Goal: Transaction & Acquisition: Purchase product/service

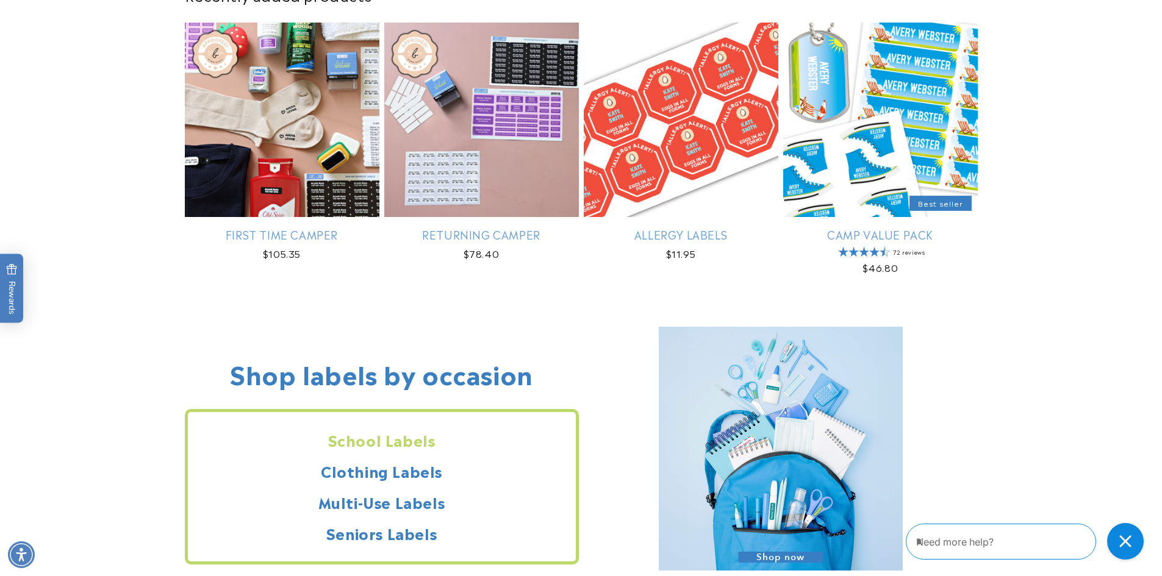
scroll to position [915, 0]
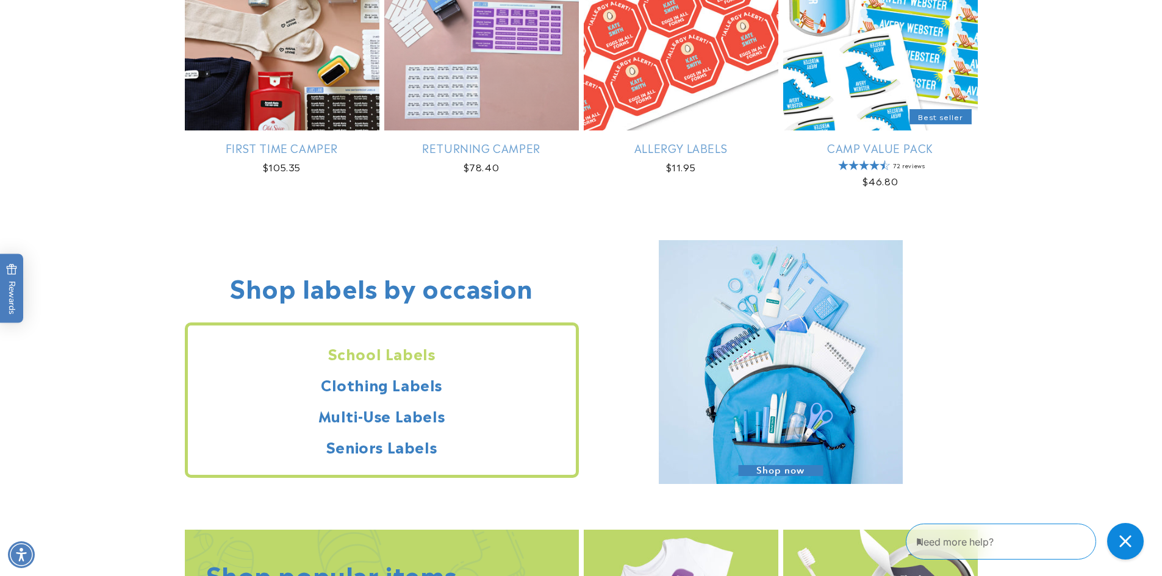
click at [411, 354] on h2 "School Labels" at bounding box center [382, 353] width 388 height 19
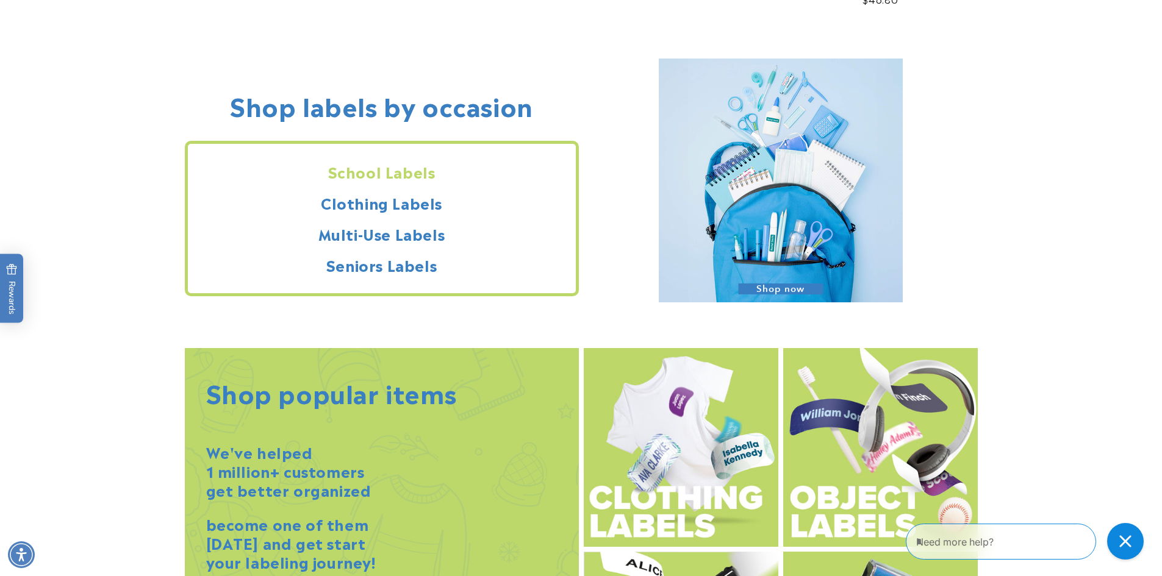
scroll to position [1098, 0]
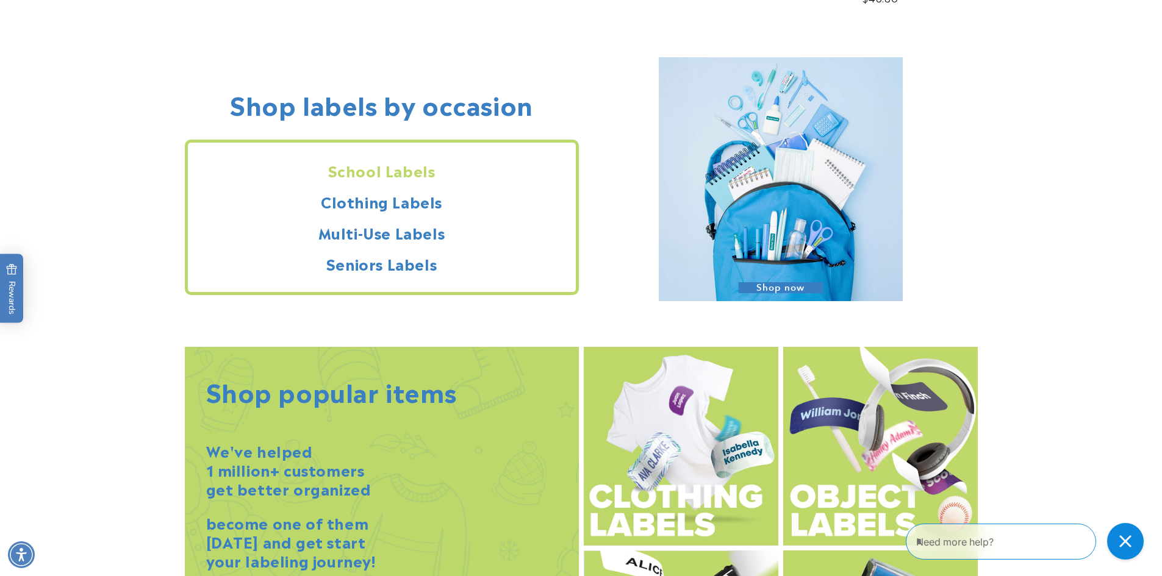
click at [382, 173] on h2 "School Labels" at bounding box center [382, 170] width 388 height 19
click at [409, 172] on h2 "School Labels" at bounding box center [382, 170] width 388 height 19
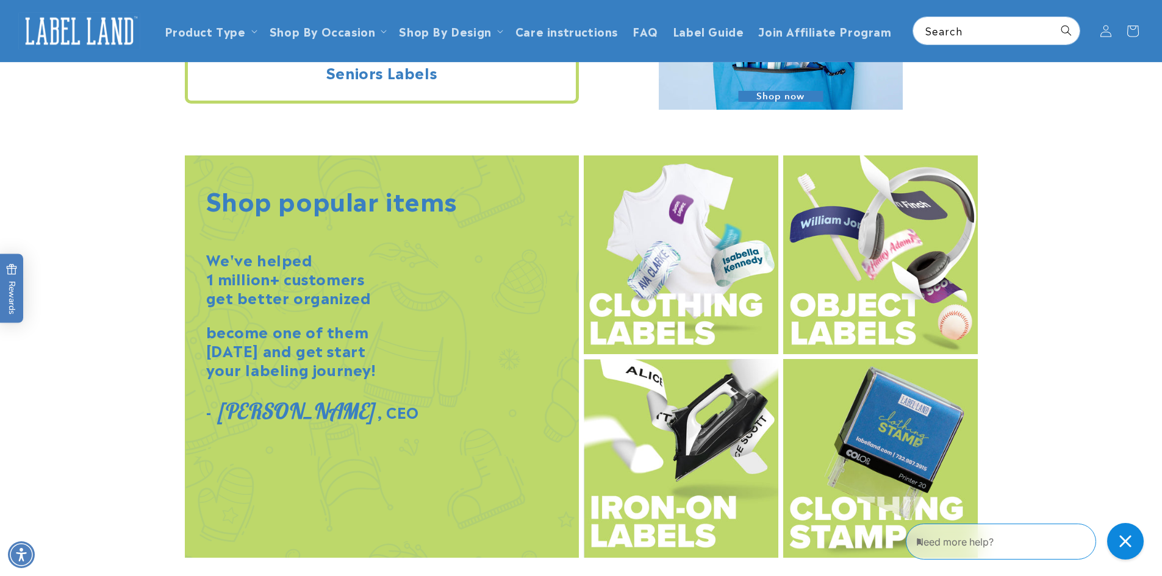
scroll to position [1281, 0]
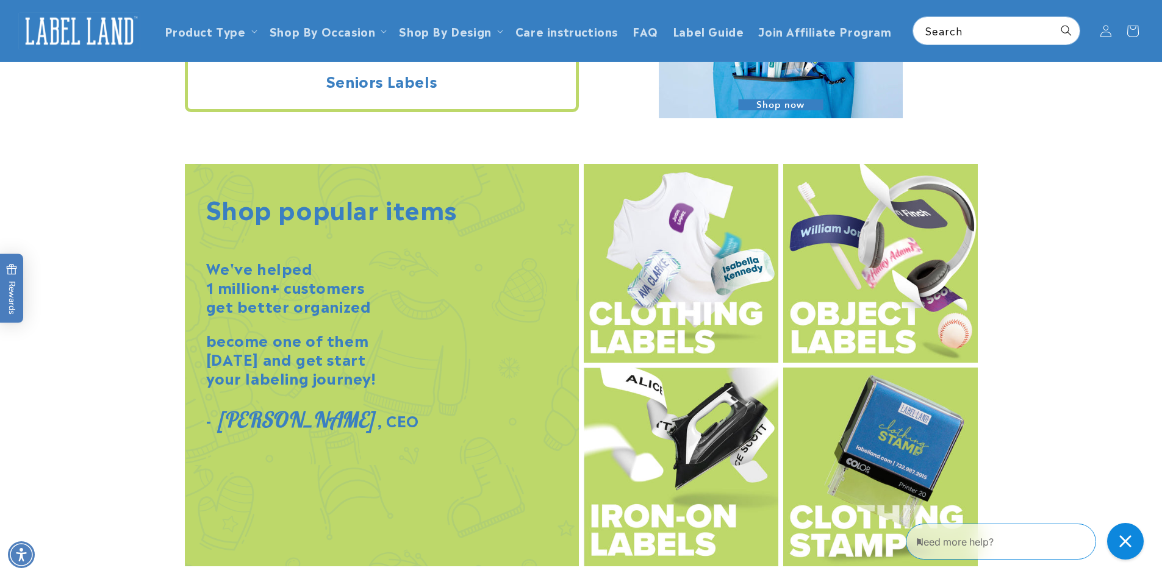
click at [832, 319] on img at bounding box center [880, 263] width 195 height 199
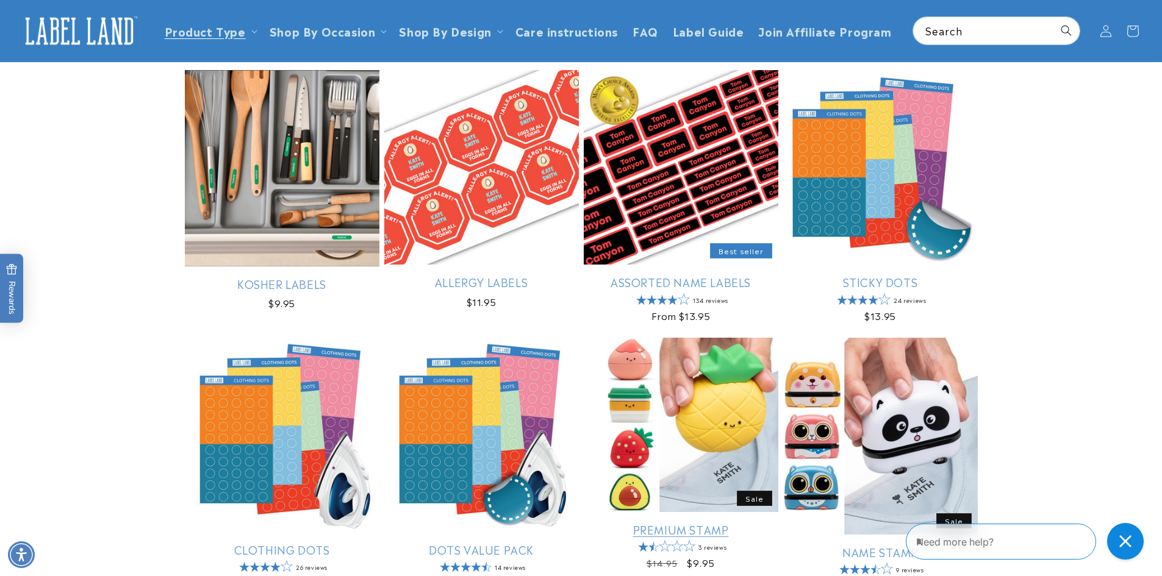
scroll to position [122, 0]
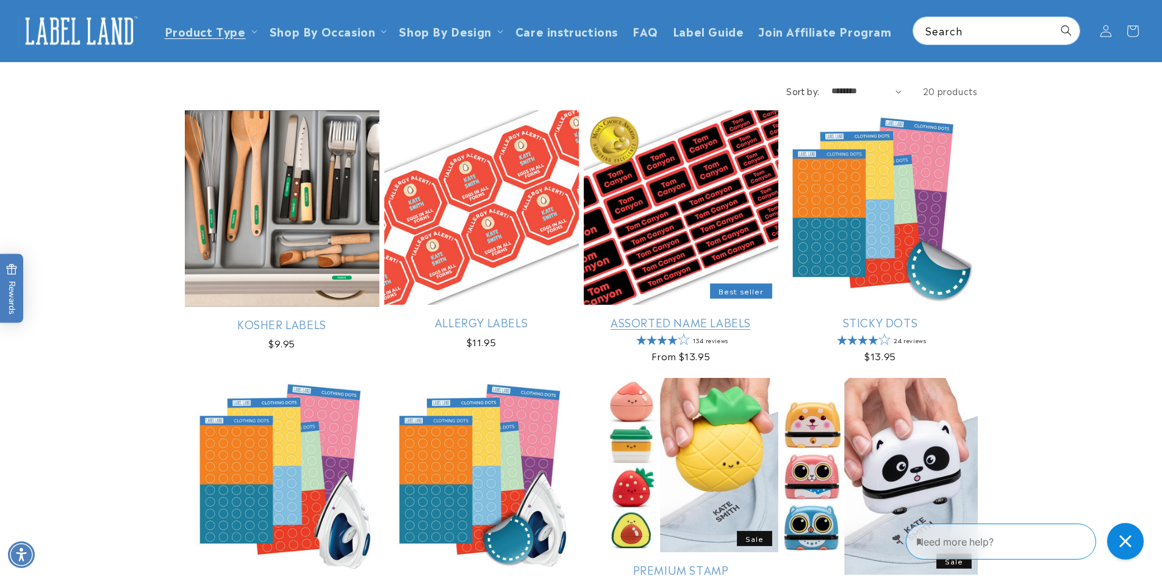
click at [708, 315] on link "Assorted Name Labels" at bounding box center [681, 322] width 195 height 14
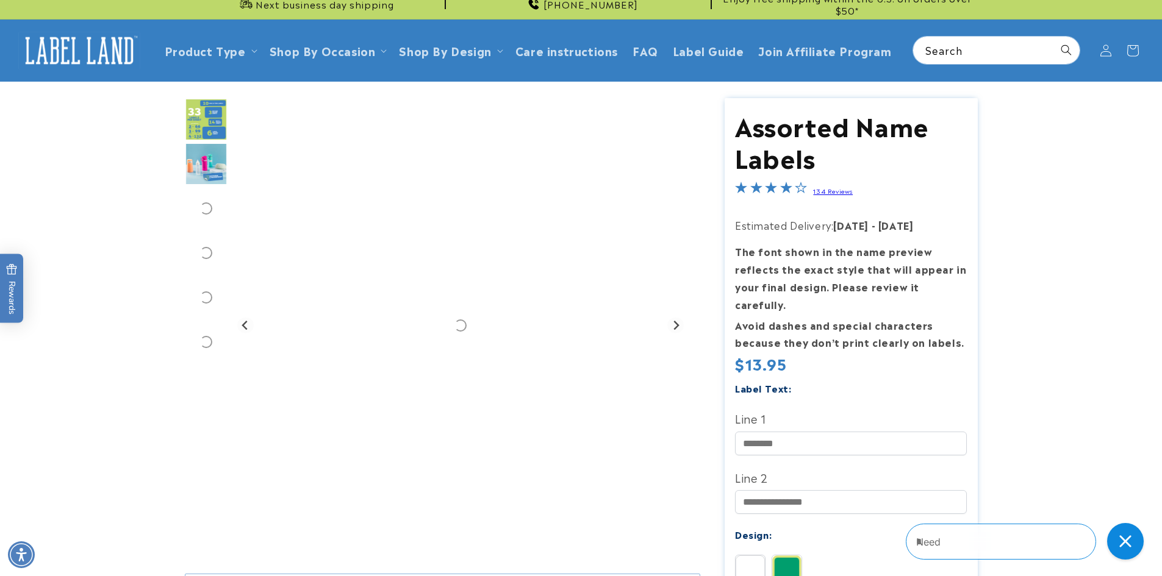
scroll to position [122, 0]
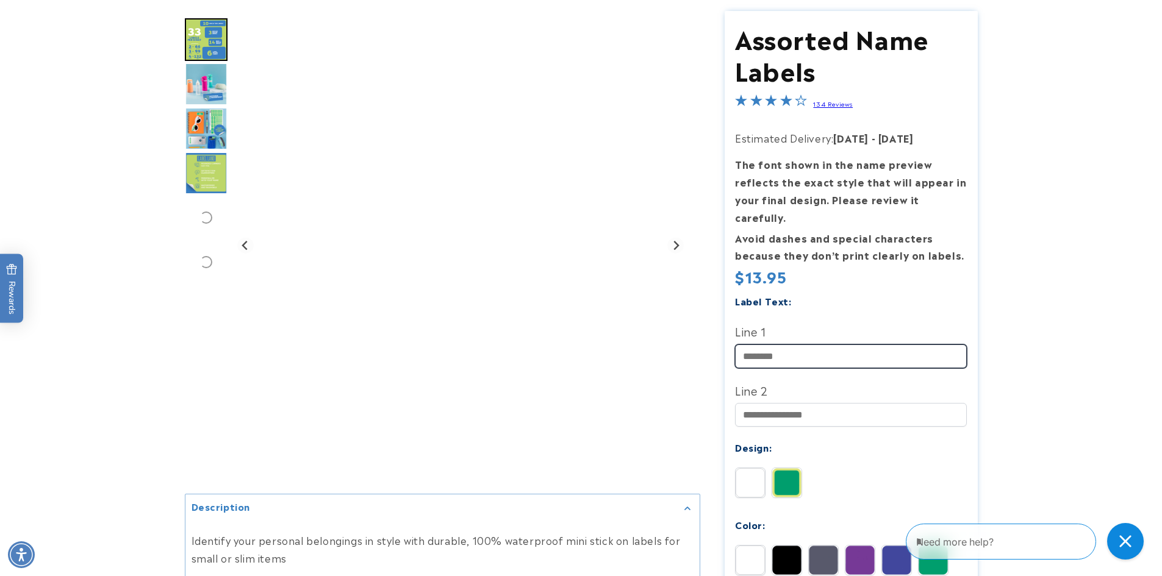
drag, startPoint x: 778, startPoint y: 328, endPoint x: 778, endPoint y: 335, distance: 6.7
click at [778, 345] on input "Line 1" at bounding box center [851, 357] width 232 height 24
type input "********"
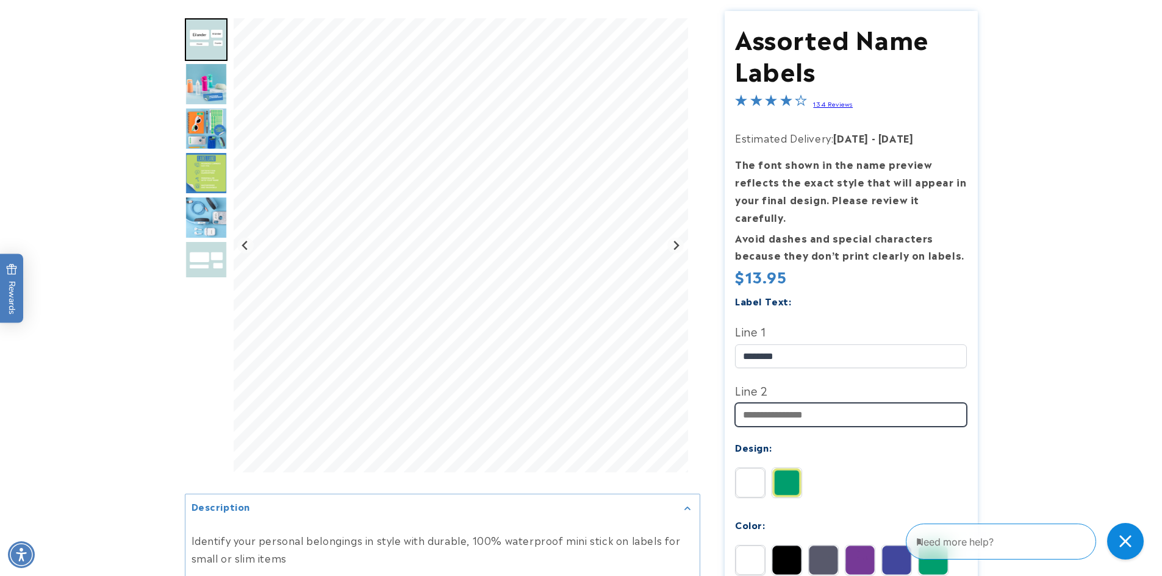
click at [786, 403] on input "Line 2" at bounding box center [851, 415] width 232 height 24
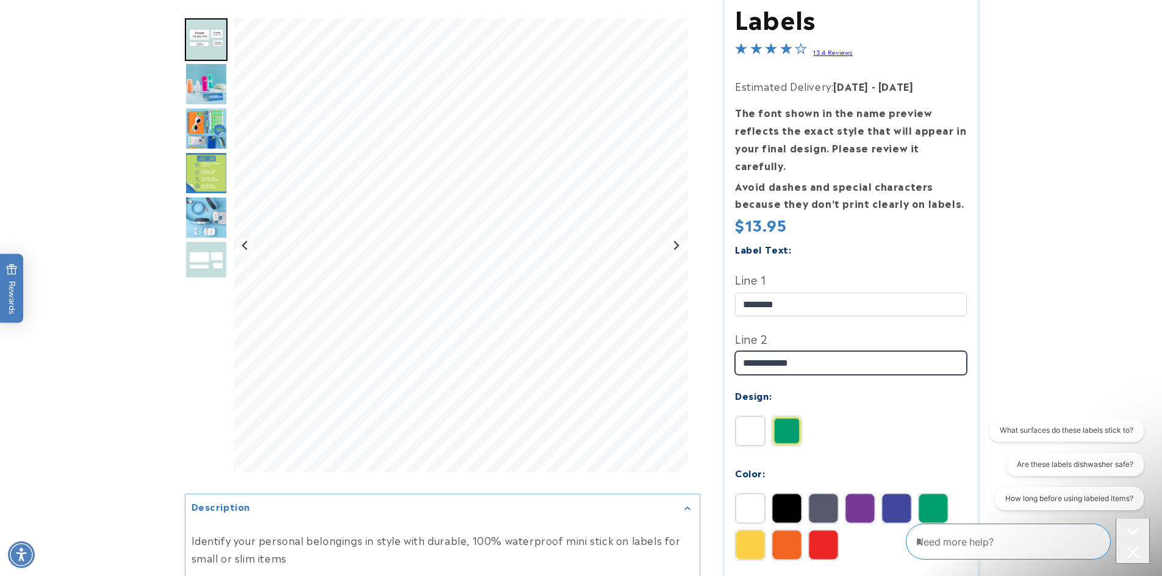
scroll to position [244, 0]
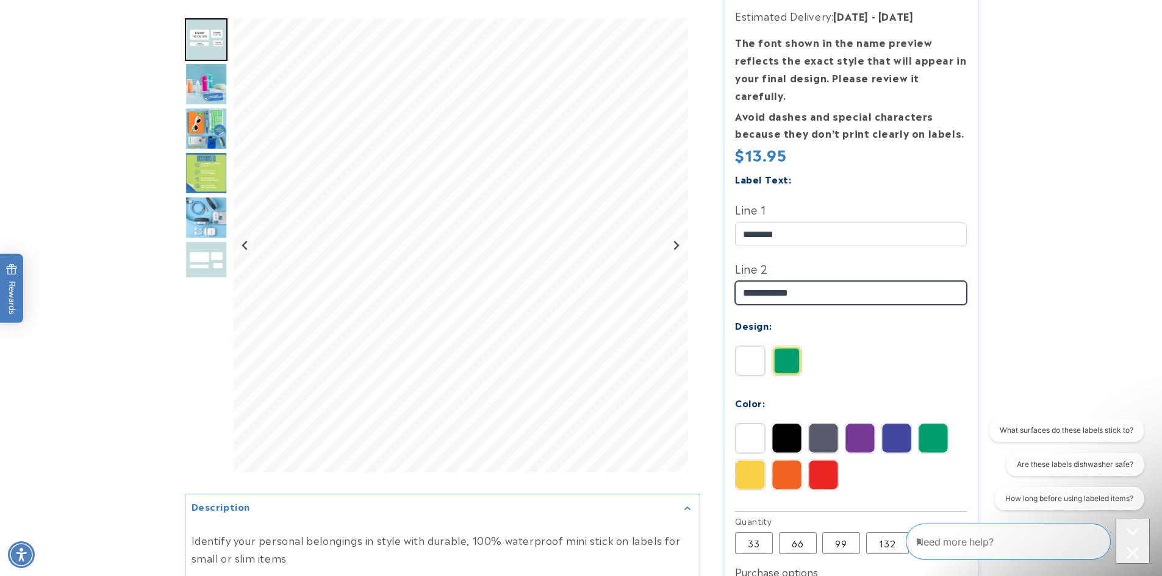
type input "**********"
click at [783, 348] on img at bounding box center [786, 360] width 29 height 29
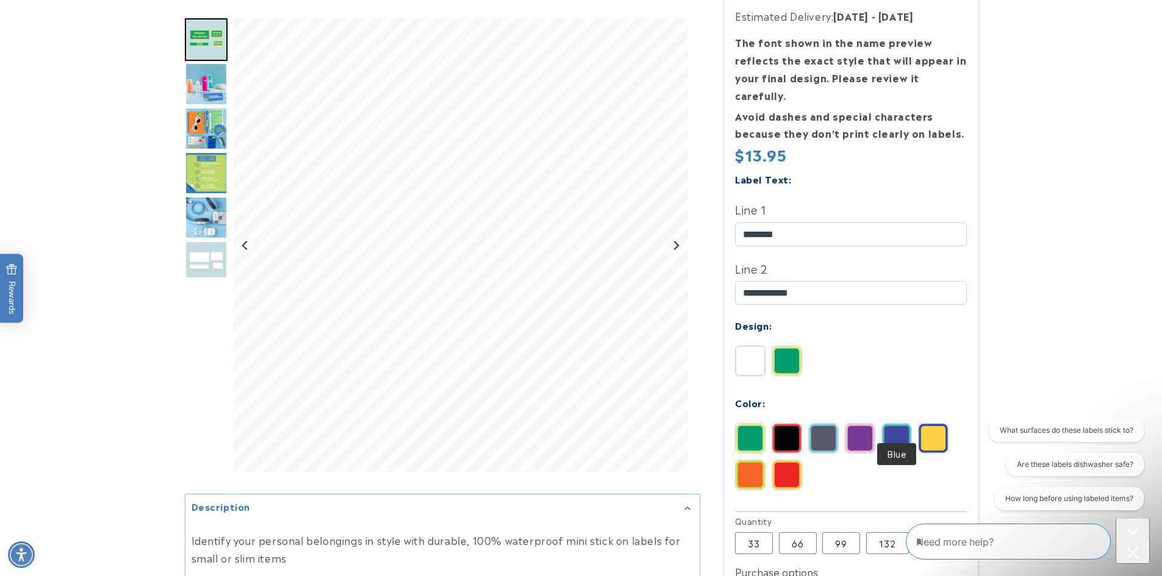
click at [900, 428] on img at bounding box center [896, 438] width 29 height 29
click at [933, 424] on img at bounding box center [933, 438] width 29 height 29
click at [787, 464] on img at bounding box center [786, 475] width 29 height 29
click at [758, 465] on img at bounding box center [750, 475] width 29 height 29
click at [758, 426] on img at bounding box center [750, 438] width 29 height 29
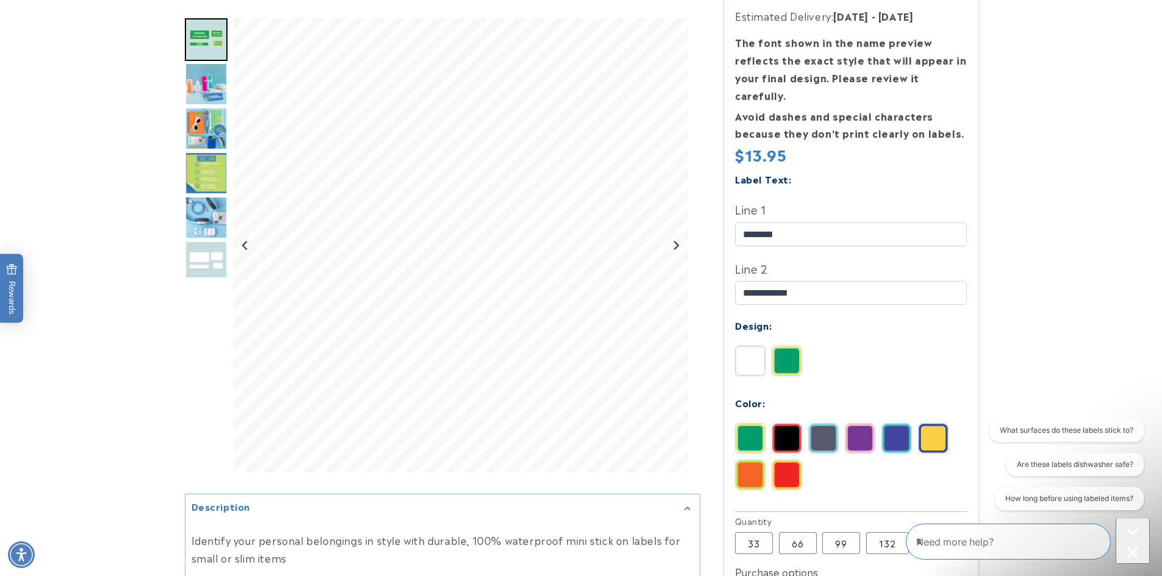
click at [789, 426] on img at bounding box center [786, 438] width 29 height 29
click at [866, 424] on img at bounding box center [859, 438] width 29 height 29
click at [830, 425] on img at bounding box center [823, 438] width 29 height 29
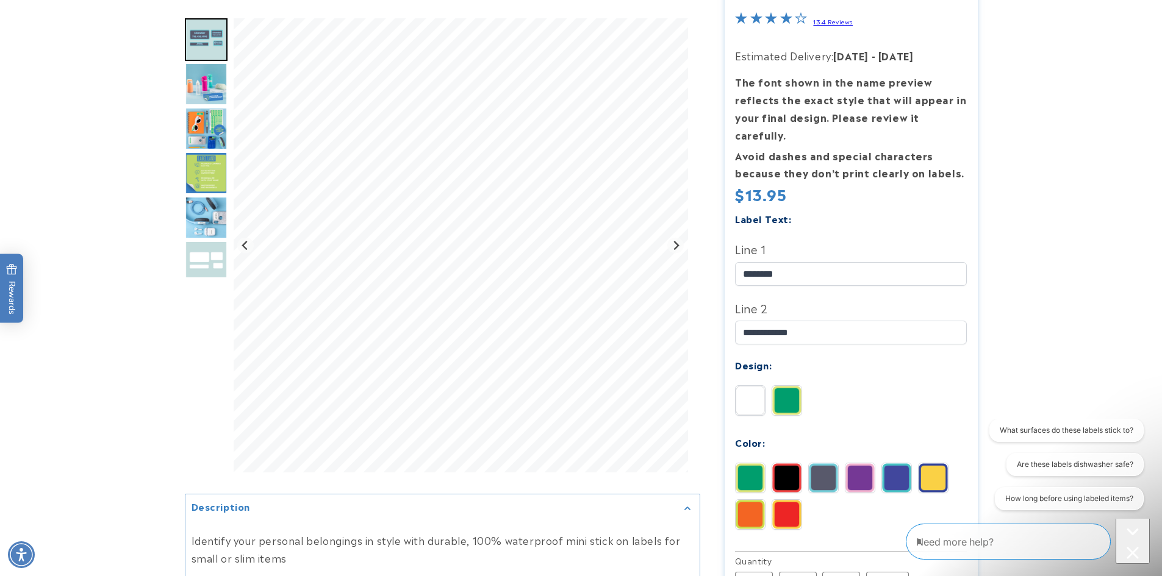
scroll to position [183, 0]
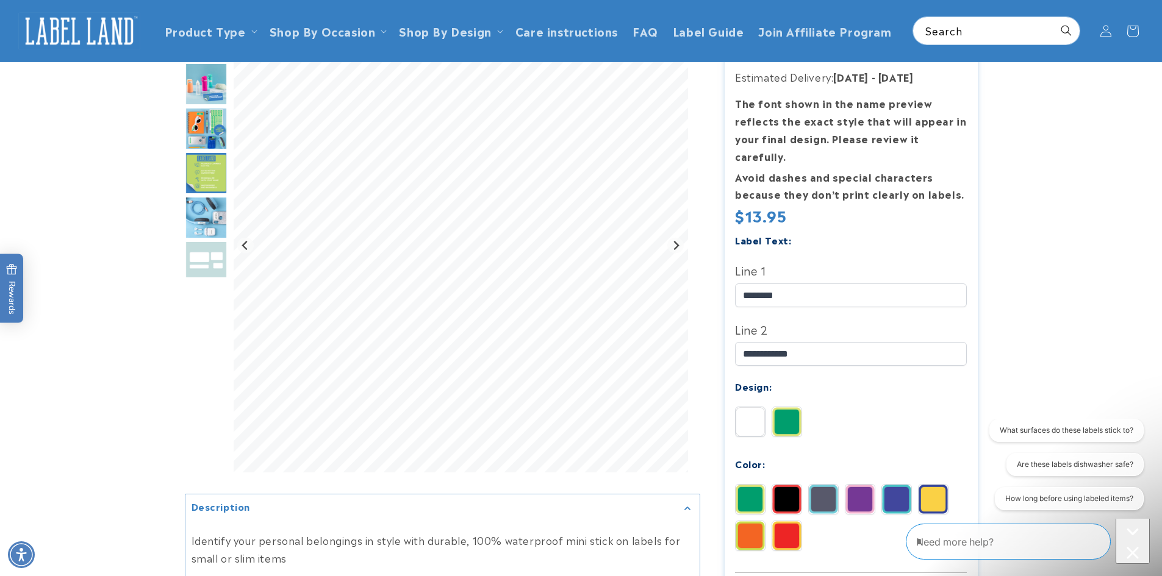
click at [199, 96] on img "Go to slide 3" at bounding box center [206, 84] width 43 height 43
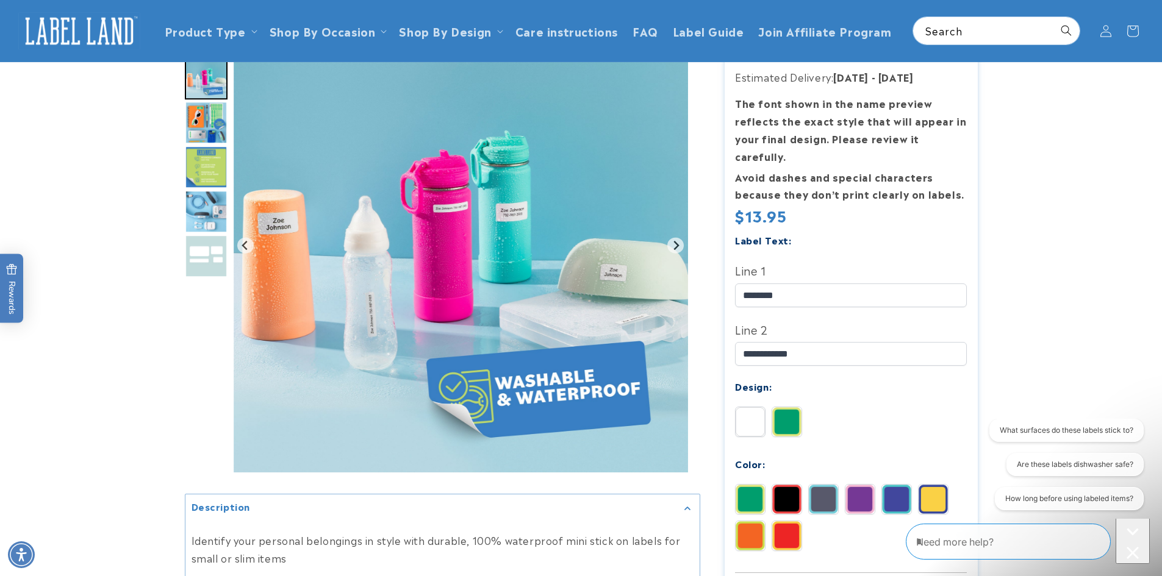
click at [203, 115] on img "Go to slide 4" at bounding box center [206, 122] width 43 height 43
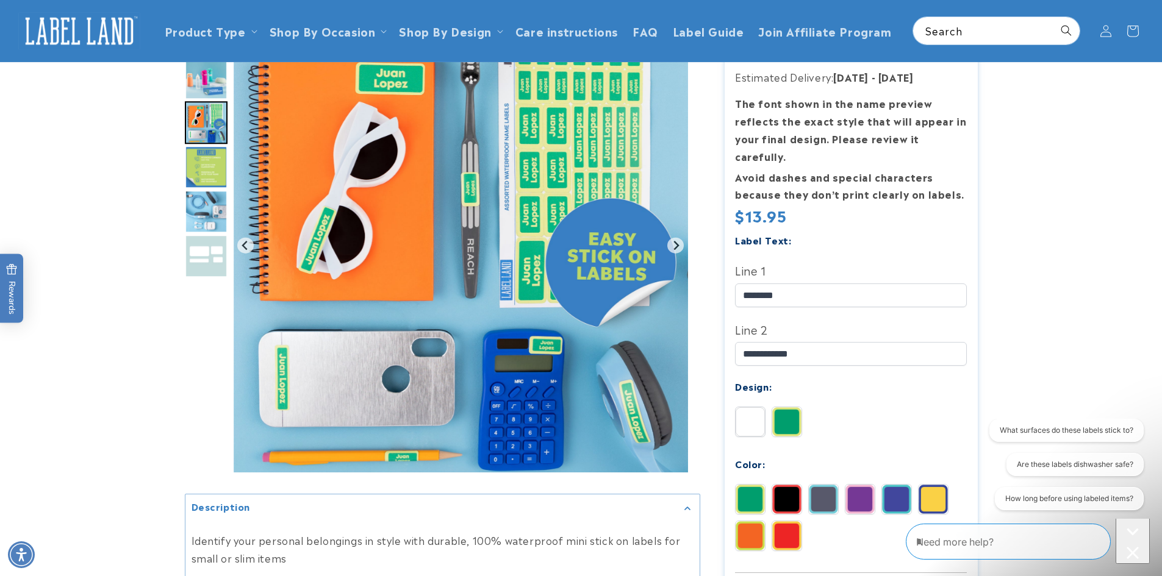
click at [200, 170] on img "Go to slide 5" at bounding box center [206, 167] width 43 height 43
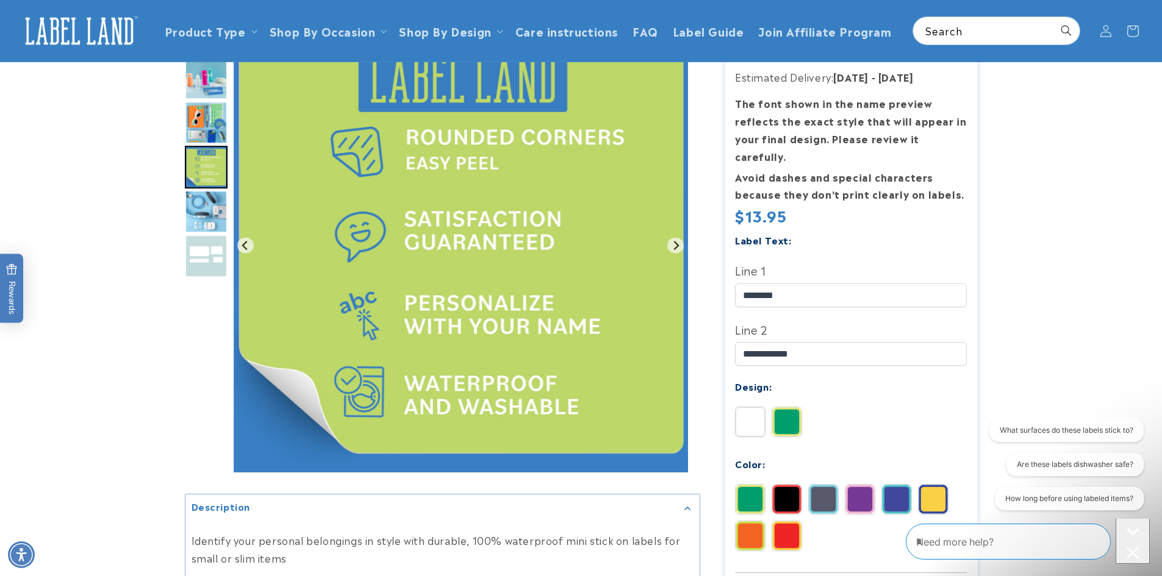
click at [210, 209] on img "Go to slide 6" at bounding box center [206, 211] width 43 height 43
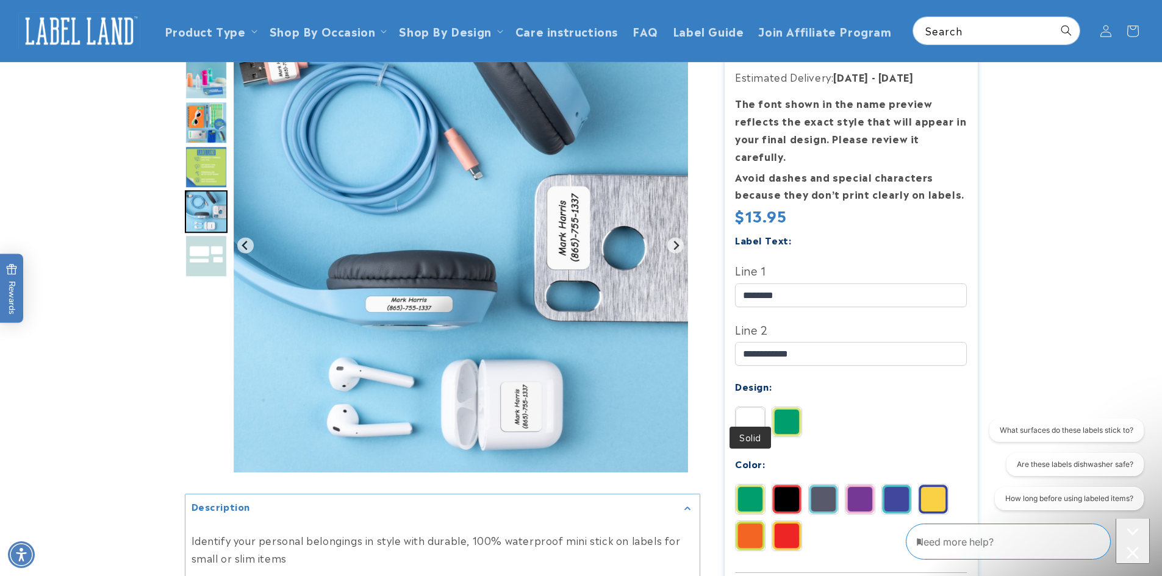
click at [747, 407] on img at bounding box center [750, 421] width 29 height 29
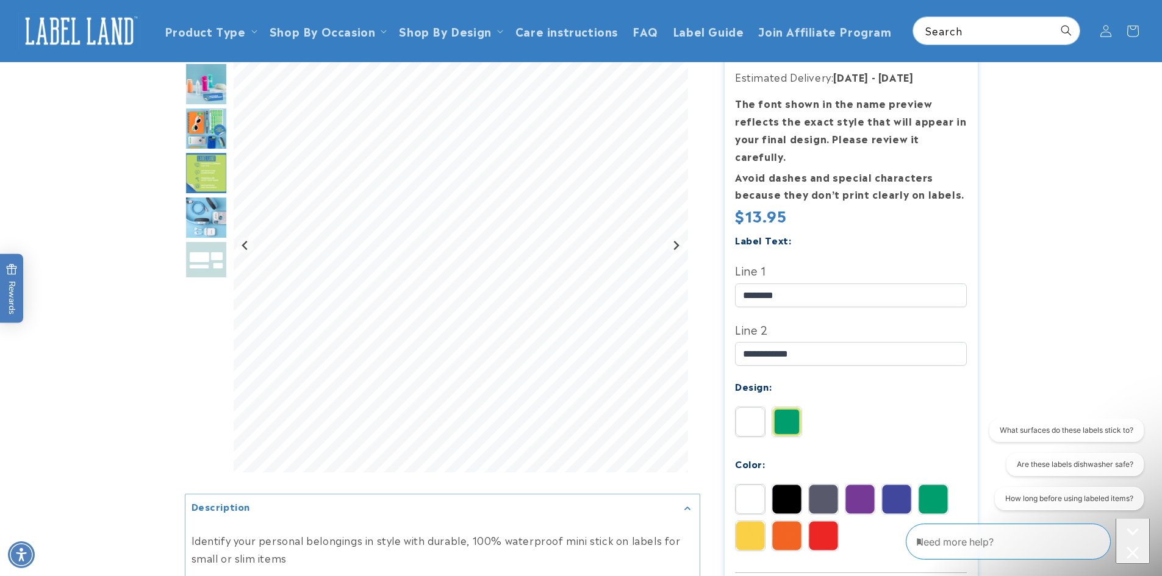
click at [829, 487] on img at bounding box center [823, 499] width 29 height 29
click at [858, 487] on img at bounding box center [859, 499] width 29 height 29
click at [743, 522] on img at bounding box center [750, 536] width 29 height 29
click at [215, 124] on img "Go to slide 4" at bounding box center [206, 128] width 43 height 43
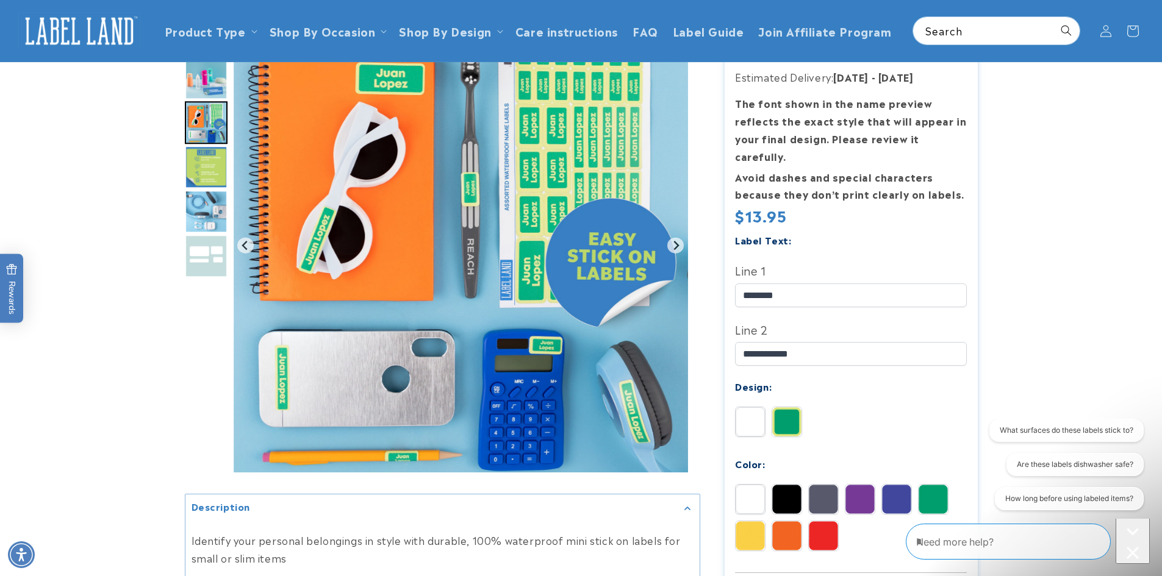
click at [204, 82] on img "Go to slide 3" at bounding box center [206, 78] width 43 height 43
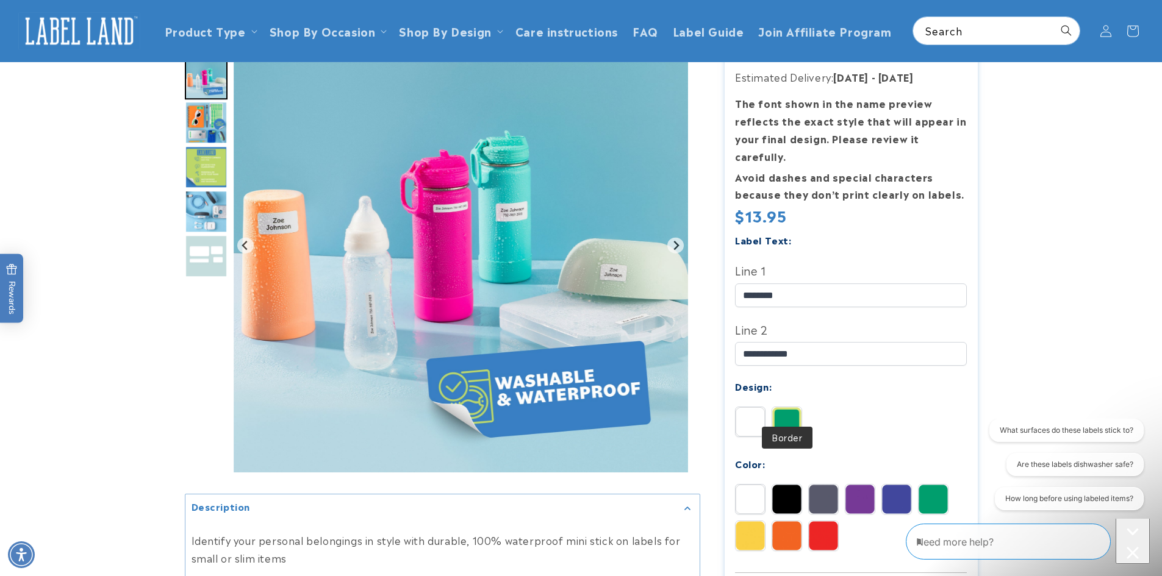
click at [788, 411] on img at bounding box center [786, 421] width 29 height 29
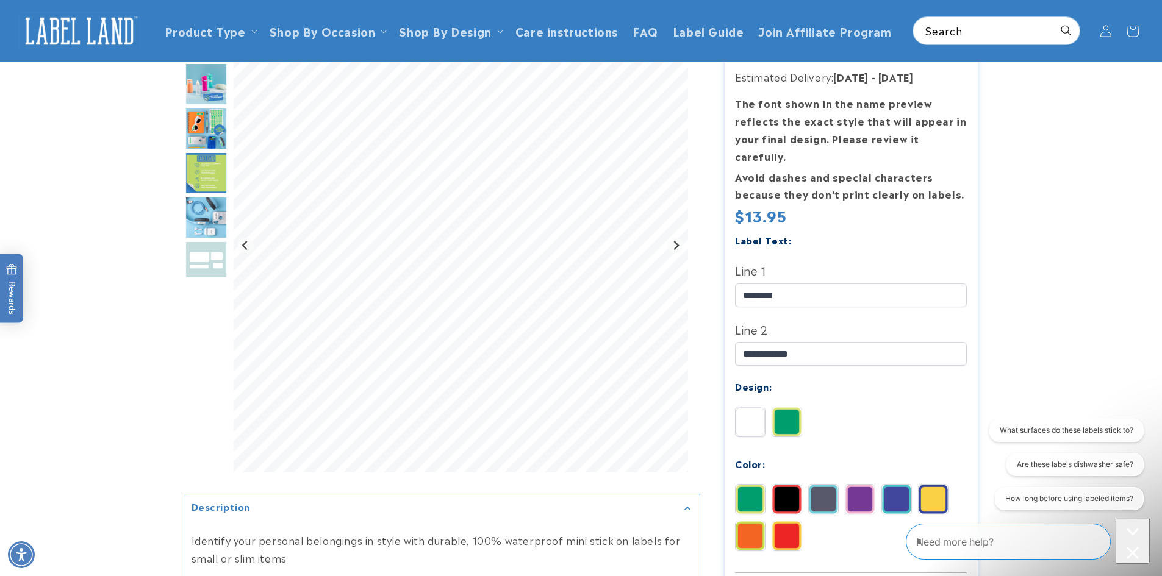
click at [761, 409] on img at bounding box center [750, 421] width 29 height 29
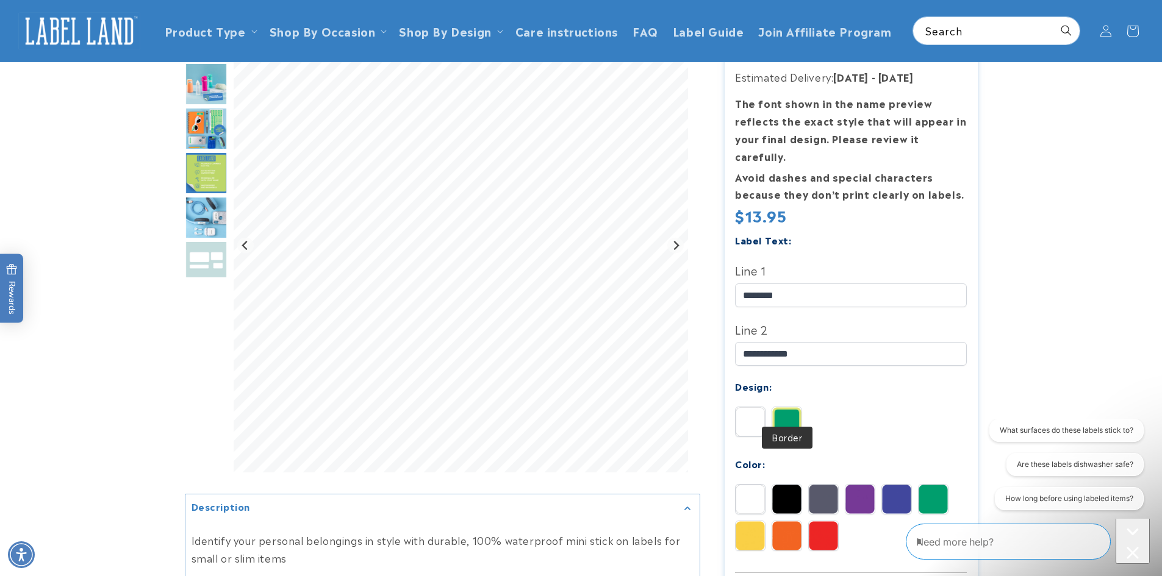
click at [780, 407] on img at bounding box center [786, 421] width 29 height 29
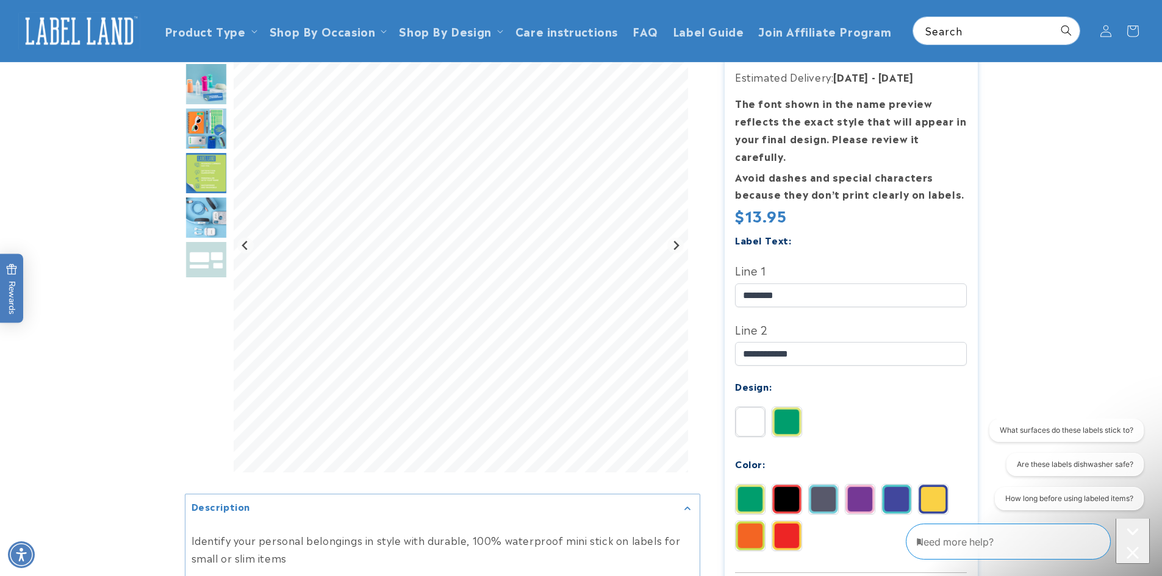
click at [932, 485] on img at bounding box center [933, 499] width 29 height 29
click at [207, 206] on img "Go to slide 6" at bounding box center [206, 217] width 43 height 43
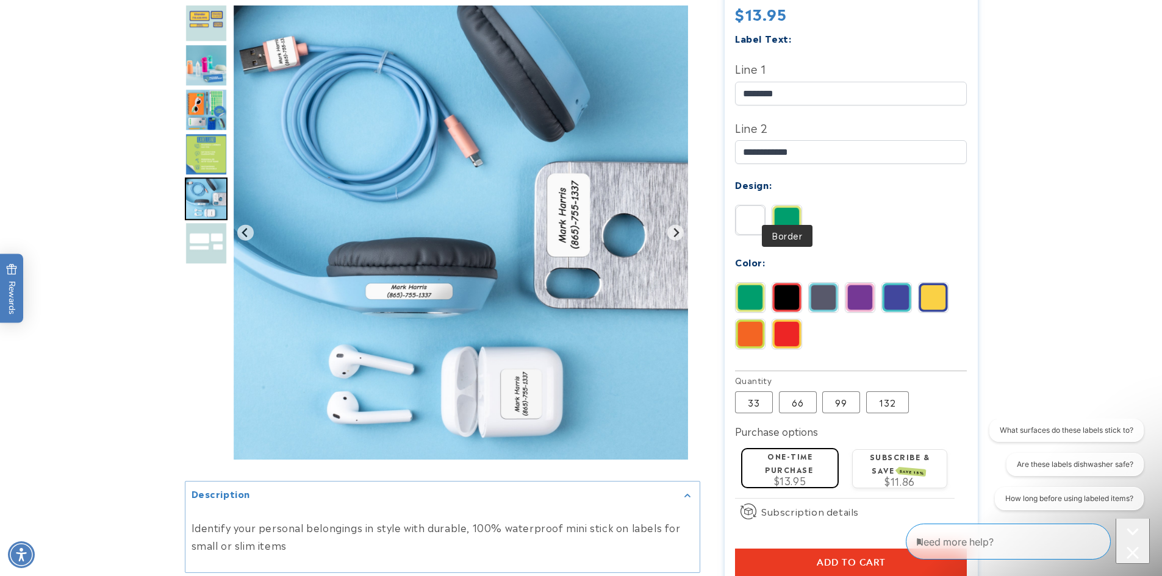
scroll to position [488, 0]
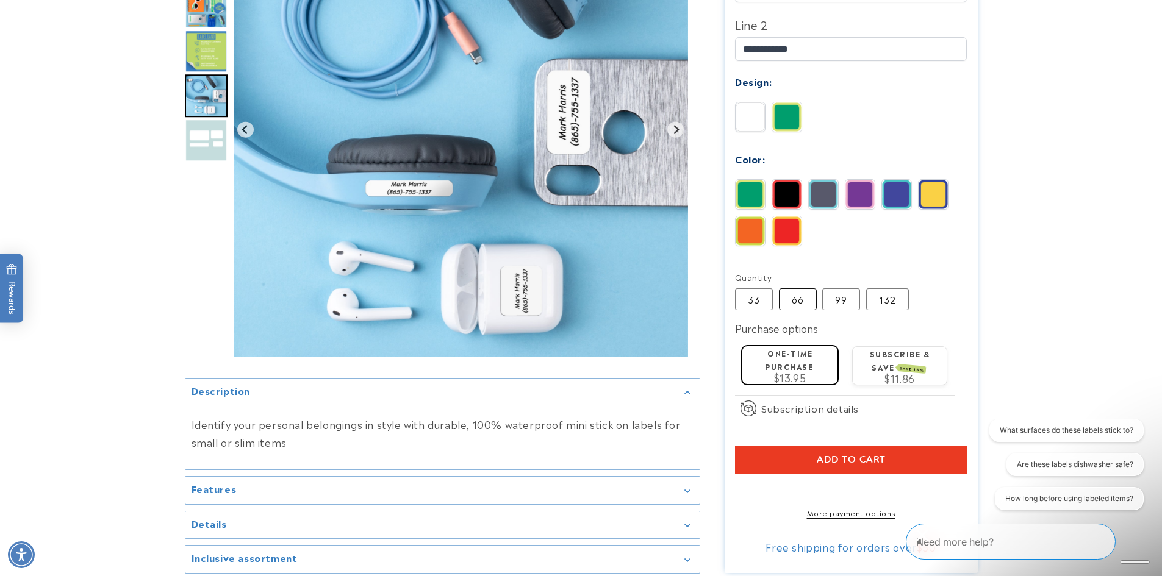
click at [797, 289] on label "66 Variant sold out or unavailable" at bounding box center [798, 300] width 38 height 22
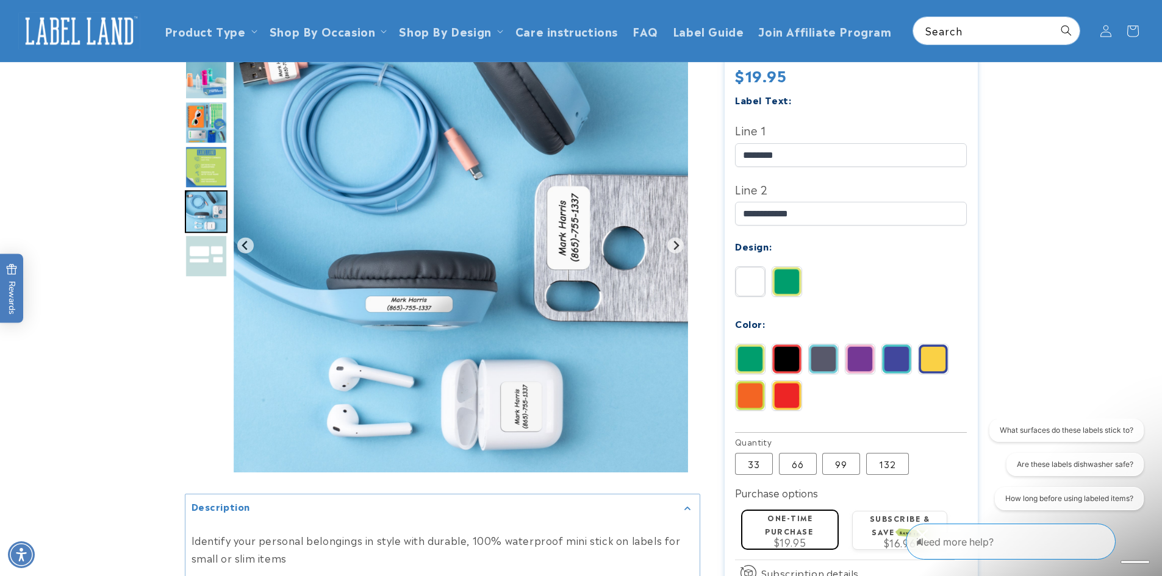
scroll to position [305, 0]
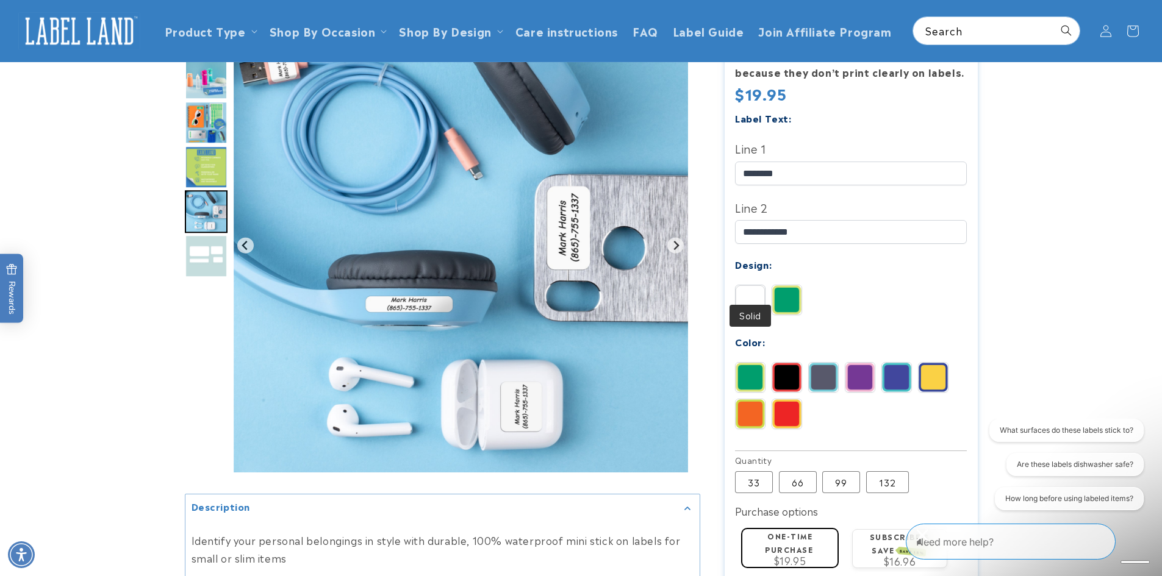
click at [755, 289] on img at bounding box center [750, 299] width 29 height 29
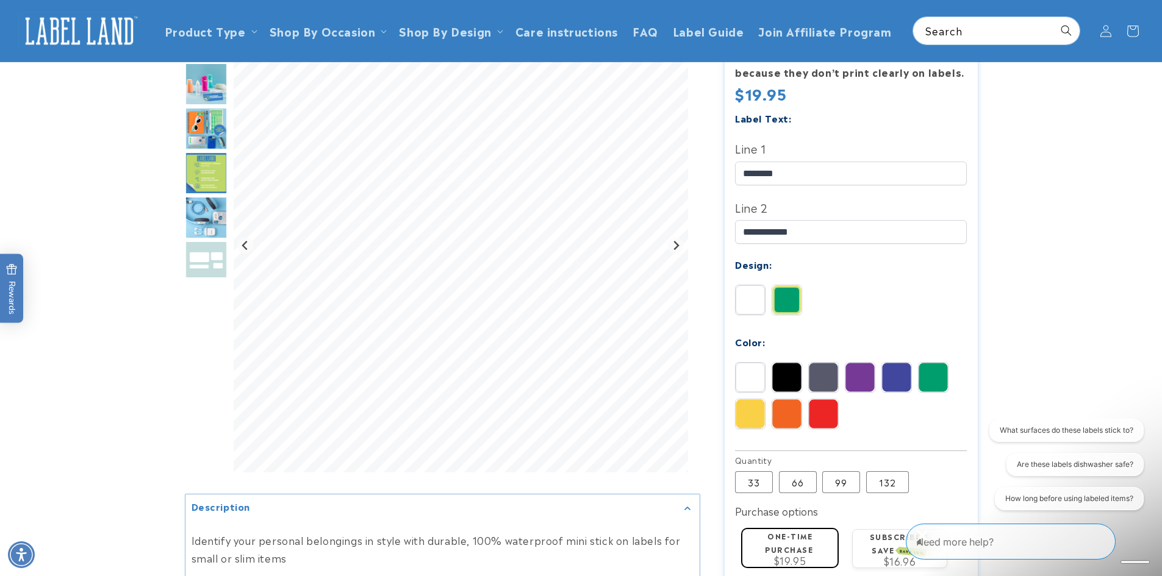
click at [758, 363] on img at bounding box center [750, 377] width 29 height 29
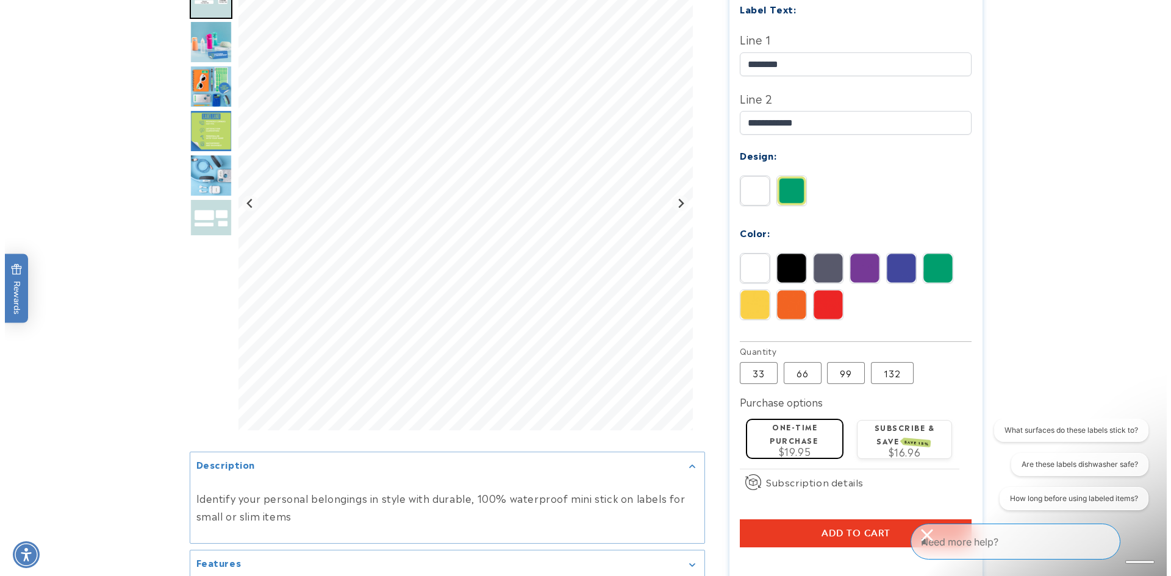
scroll to position [488, 0]
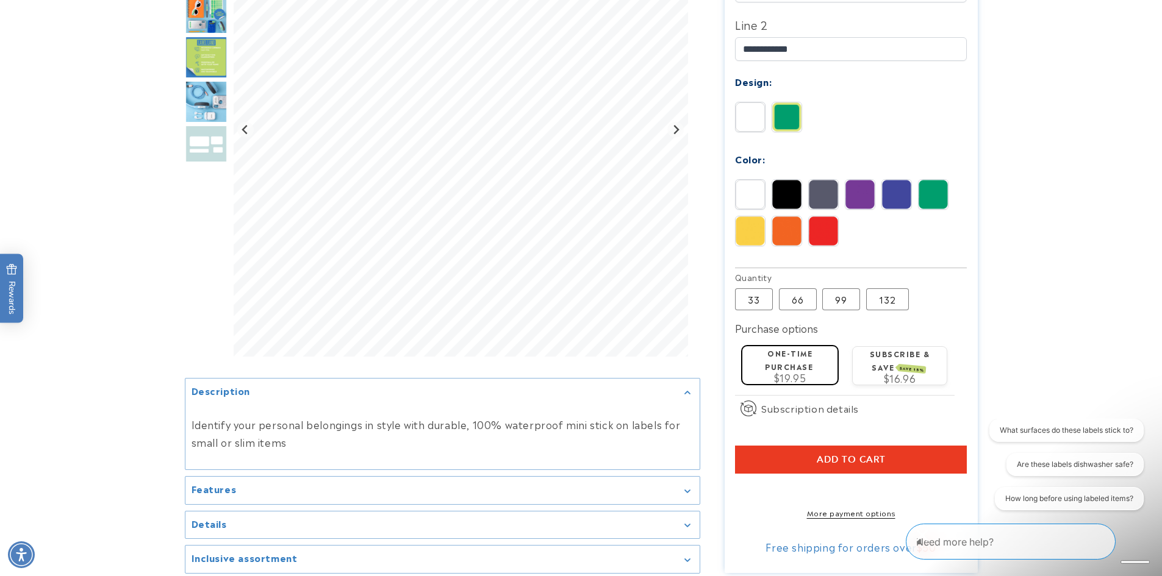
click at [901, 446] on button "Add to cart" at bounding box center [851, 460] width 232 height 28
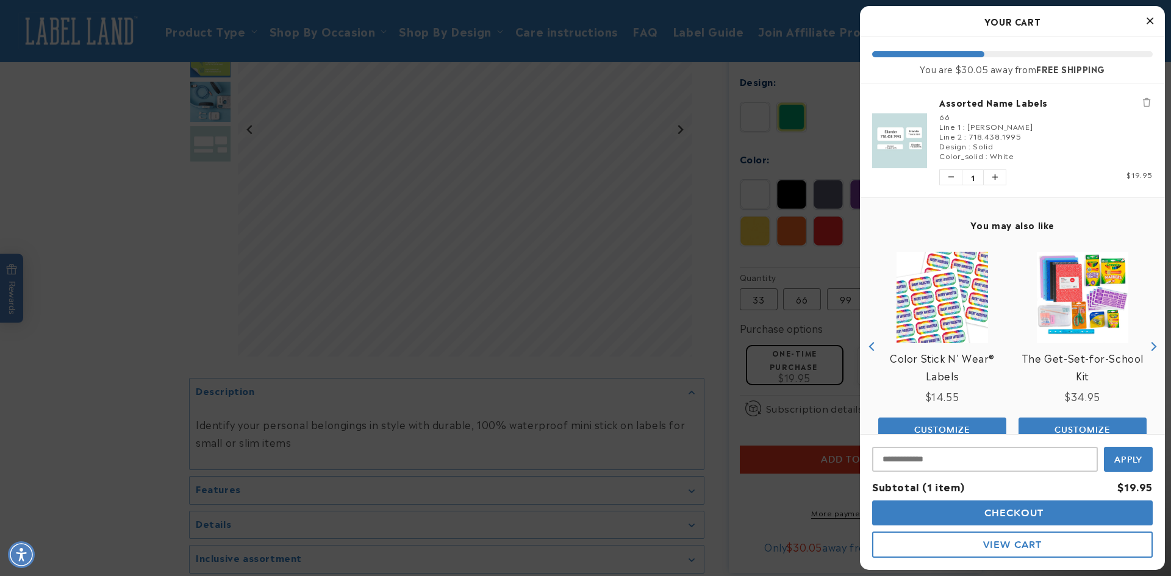
scroll to position [32, 0]
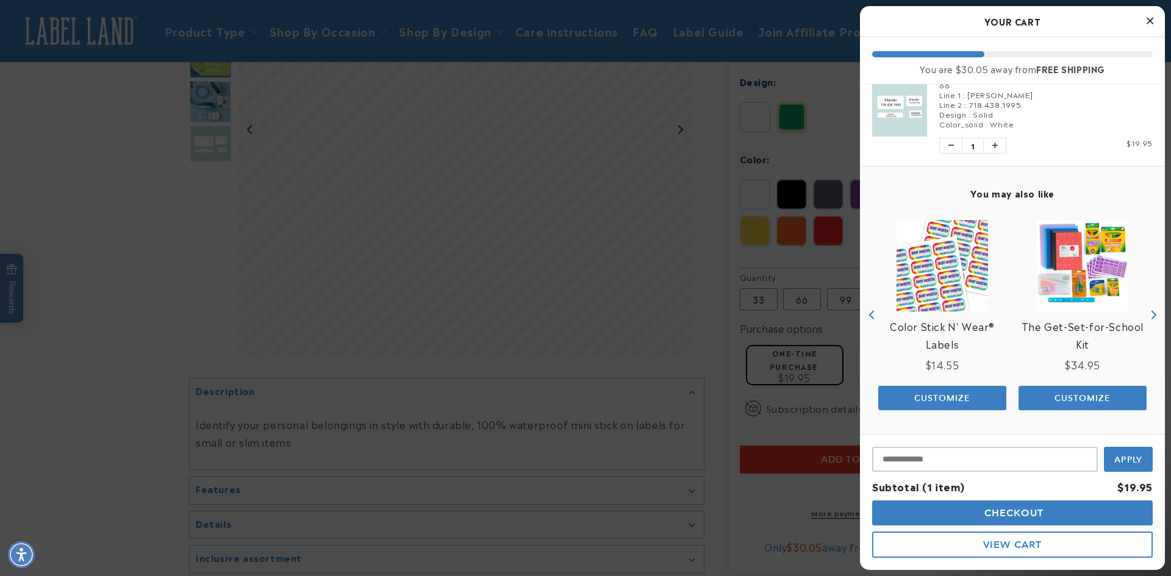
click at [1069, 515] on button "Checkout" at bounding box center [1012, 513] width 281 height 25
click at [937, 455] on input "Input Discount" at bounding box center [985, 459] width 226 height 25
